Goal: Entertainment & Leisure: Consume media (video, audio)

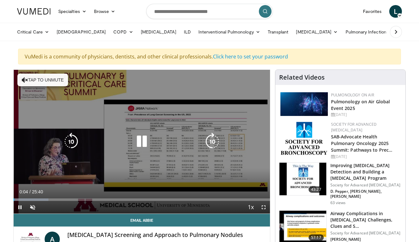
click at [34, 78] on button "Tap to unmute" at bounding box center [42, 80] width 51 height 13
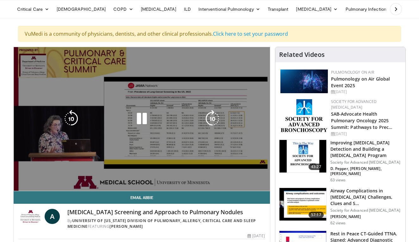
scroll to position [23, 0]
